Goal: Find specific page/section: Find specific page/section

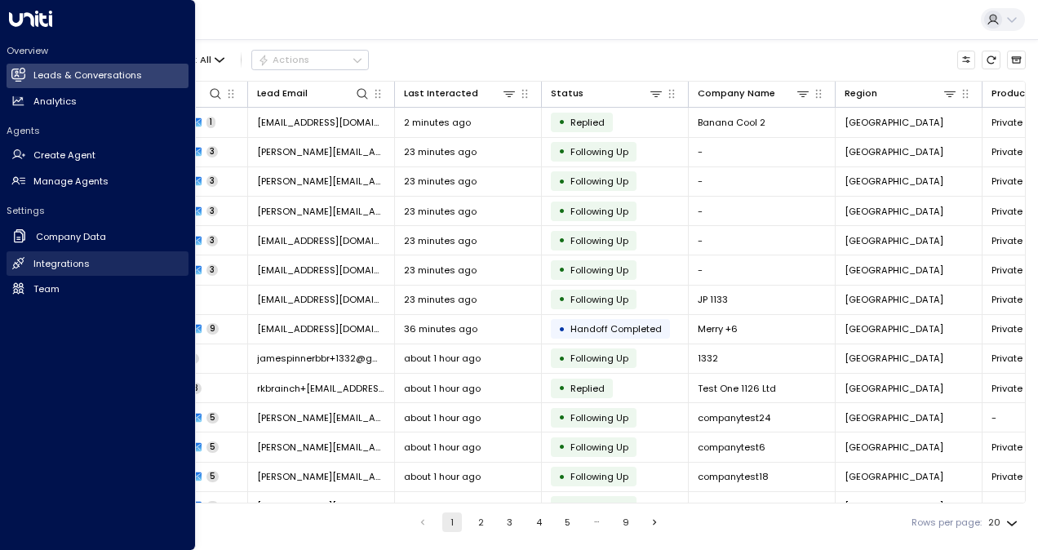
click at [20, 269] on icon at bounding box center [18, 263] width 14 height 14
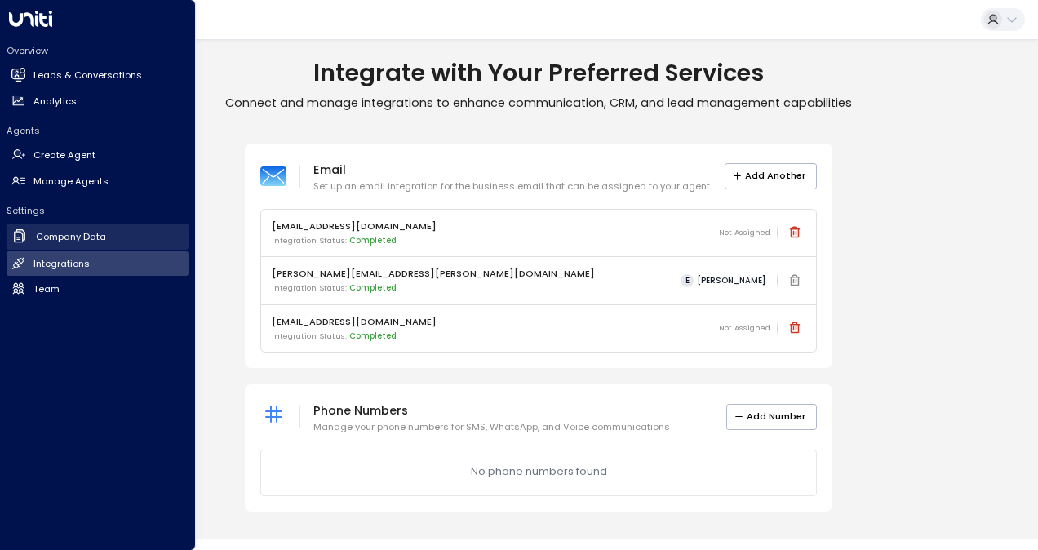
click at [24, 237] on icon at bounding box center [21, 235] width 8 height 11
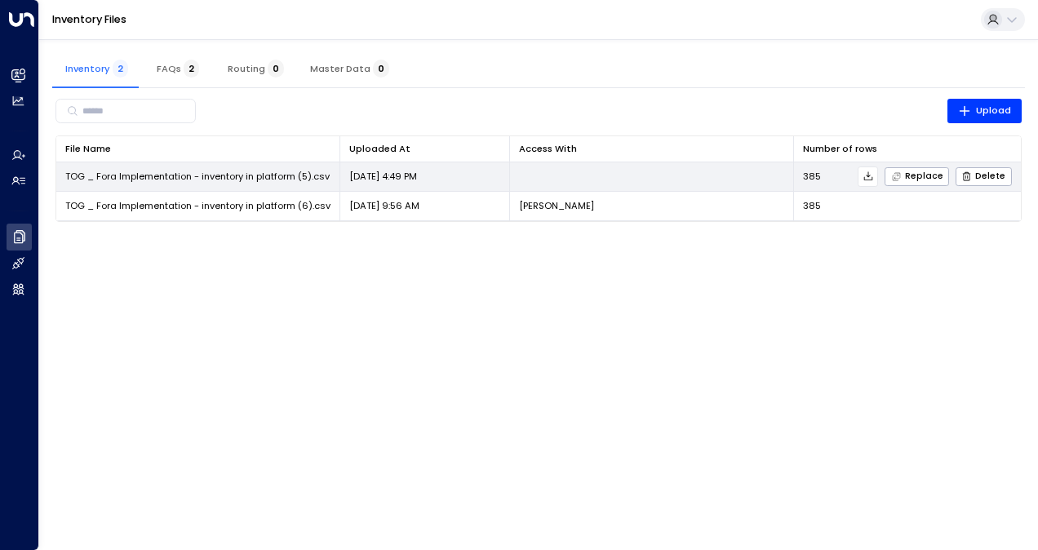
click at [296, 173] on span "TOG _ Fora Implementation - inventory in platform (5).csv" at bounding box center [197, 176] width 264 height 13
click at [238, 176] on span "TOG _ Fora Implementation - inventory in platform (5).csv" at bounding box center [197, 176] width 264 height 13
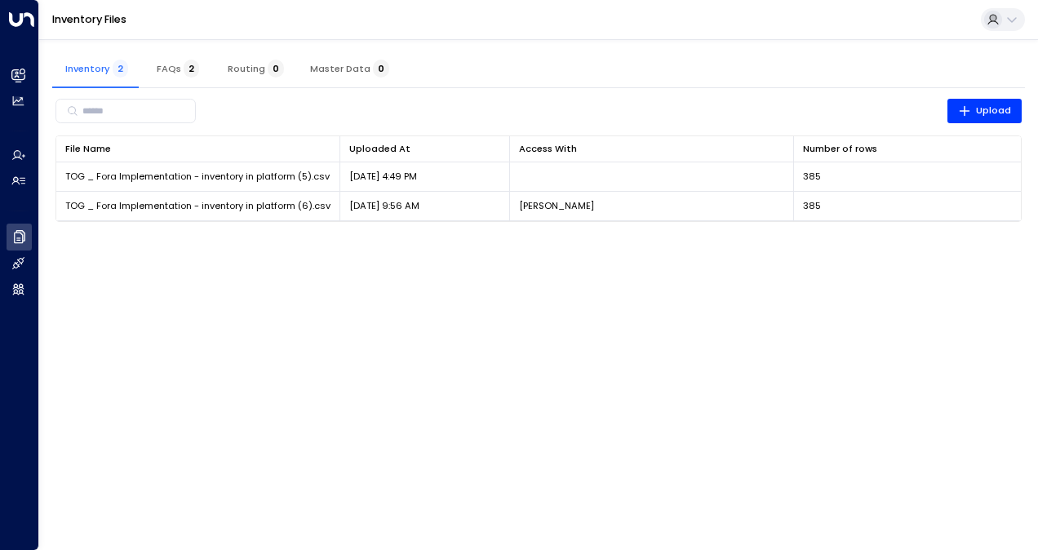
drag, startPoint x: 238, startPoint y: 176, endPoint x: 334, endPoint y: 291, distance: 149.4
click at [334, 238] on html "Overview Leads & Conversations Leads & Conversations Analytics Analytics Agents…" at bounding box center [519, 119] width 1038 height 238
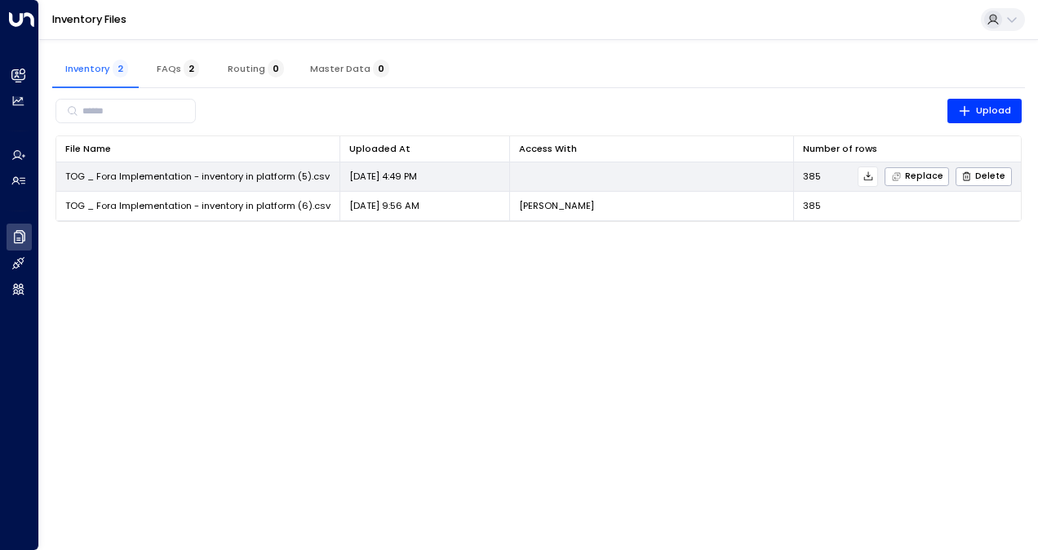
click at [100, 182] on span "TOG _ Fora Implementation - inventory in platform (5).csv" at bounding box center [197, 176] width 264 height 13
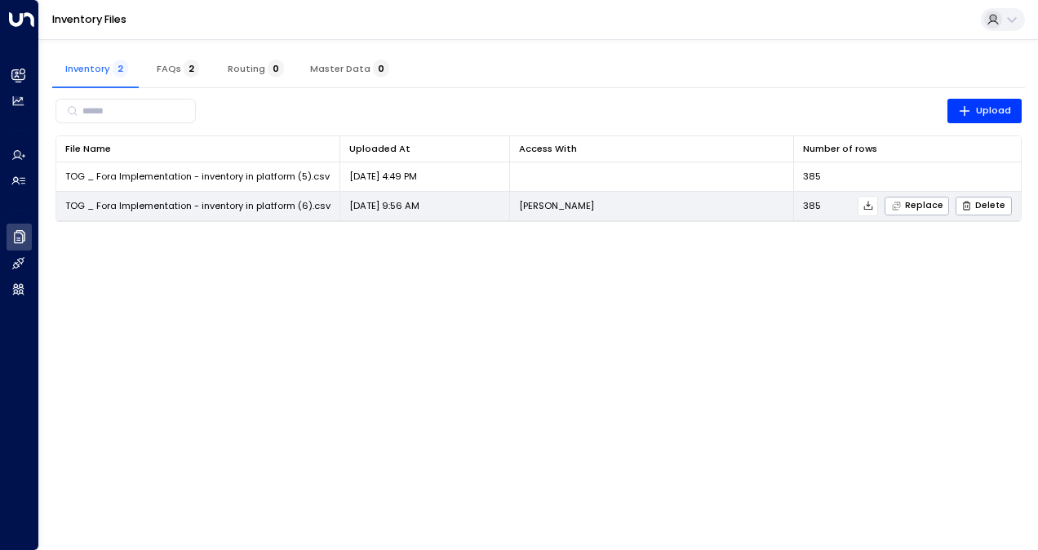
click at [236, 213] on td "TOG _ Fora Implementation - inventory in platform (6).csv" at bounding box center [198, 206] width 284 height 29
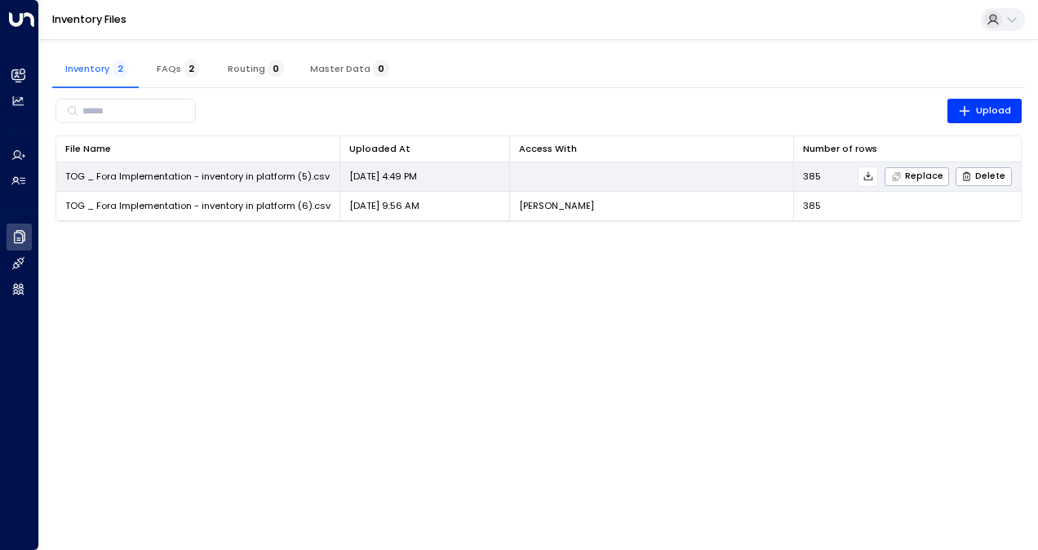
click at [874, 172] on icon at bounding box center [868, 176] width 11 height 11
